Goal: Information Seeking & Learning: Learn about a topic

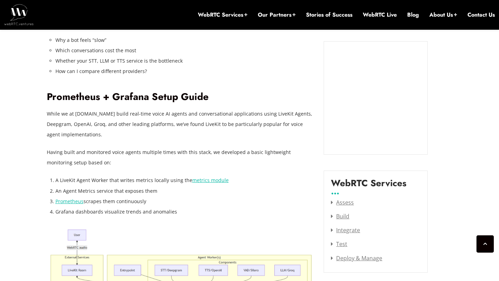
scroll to position [864, 0]
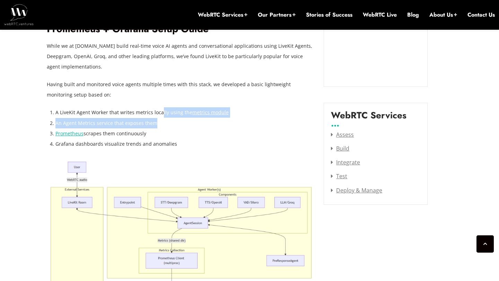
drag, startPoint x: 159, startPoint y: 113, endPoint x: 227, endPoint y: 123, distance: 68.3
click at [227, 123] on ol "A LiveKit Agent Worker that writes metrics locally using the metrics module An …" at bounding box center [184, 128] width 258 height 42
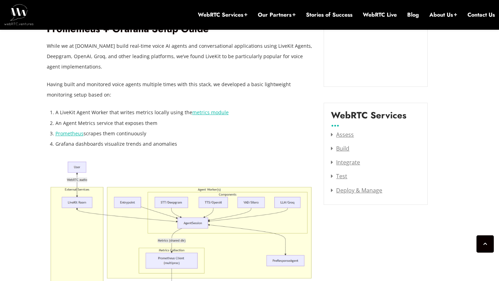
click at [228, 142] on li "Grafana dashboards visualize trends and anomalies" at bounding box center [184, 144] width 258 height 10
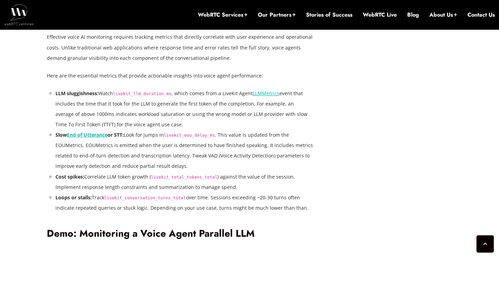
scroll to position [1296, 0]
